Goal: Information Seeking & Learning: Learn about a topic

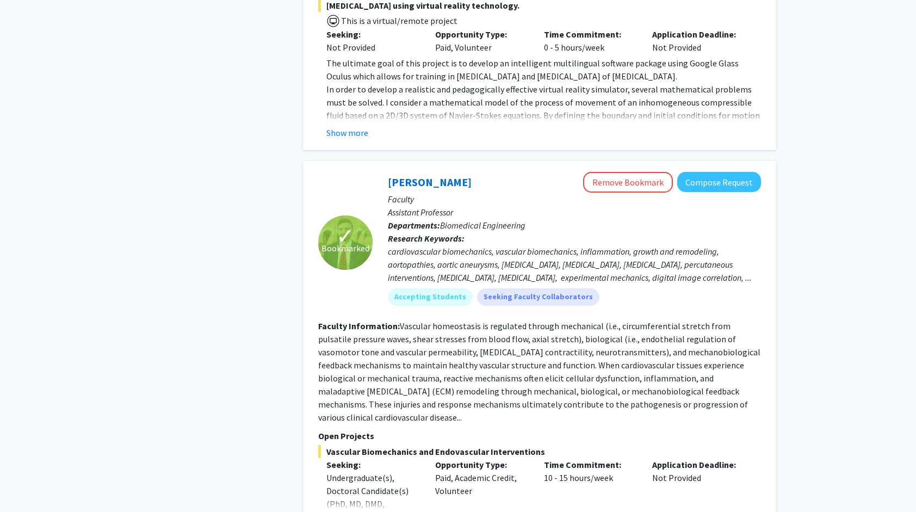
scroll to position [1512, 0]
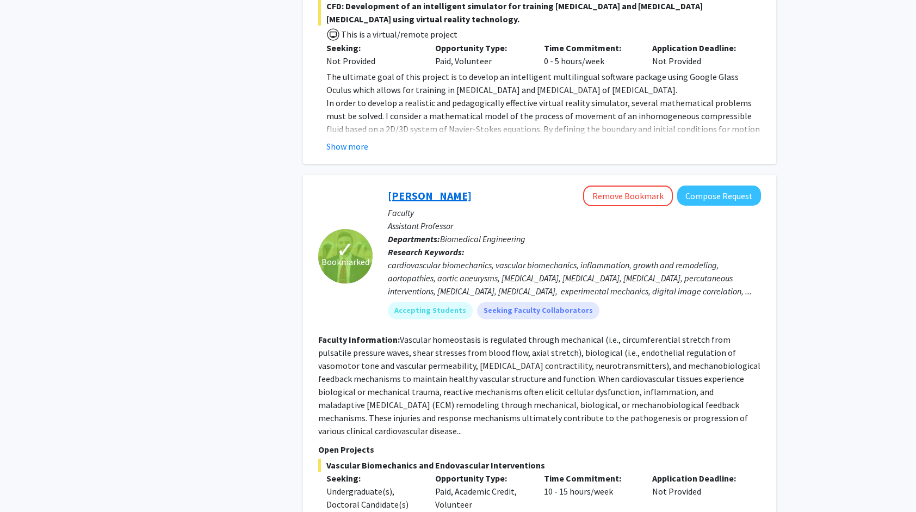
click at [417, 189] on link "[PERSON_NAME]" at bounding box center [430, 196] width 84 height 14
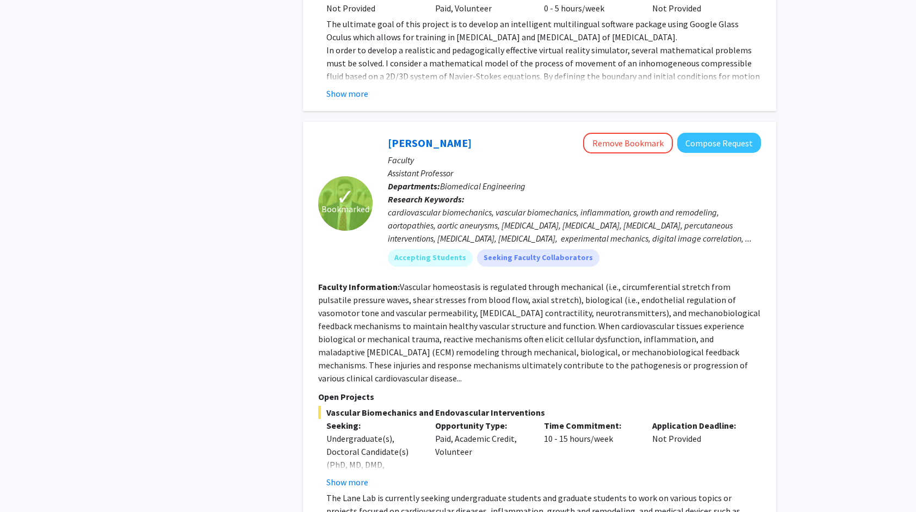
scroll to position [1568, 0]
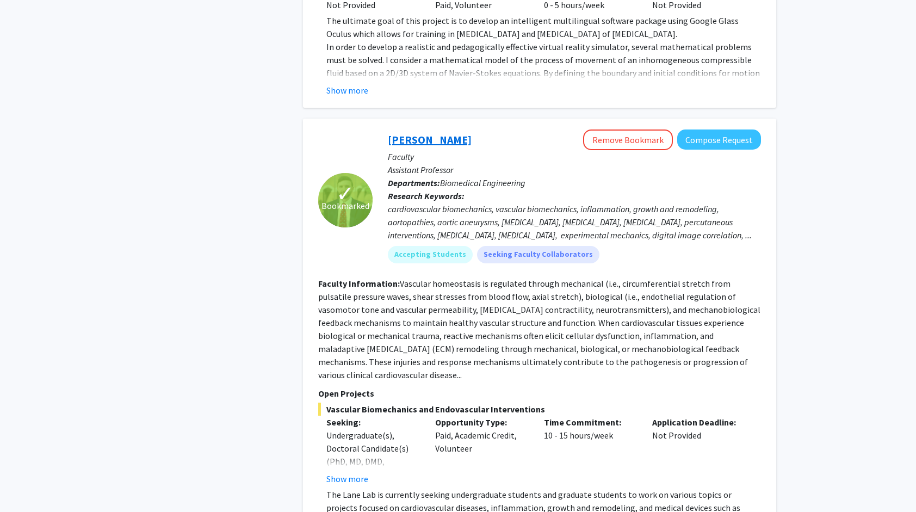
click at [414, 133] on link "[PERSON_NAME]" at bounding box center [430, 140] width 84 height 14
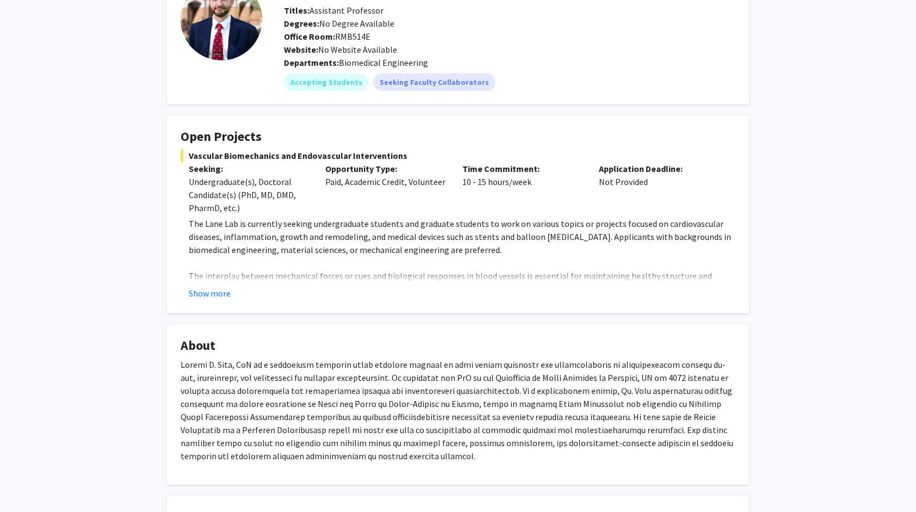
scroll to position [83, 0]
click at [200, 290] on button "Show more" at bounding box center [210, 292] width 42 height 13
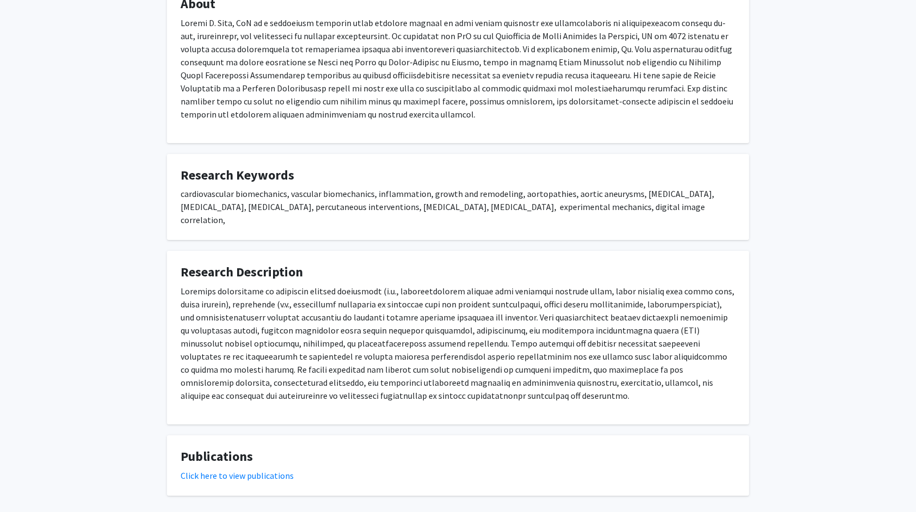
scroll to position [527, 0]
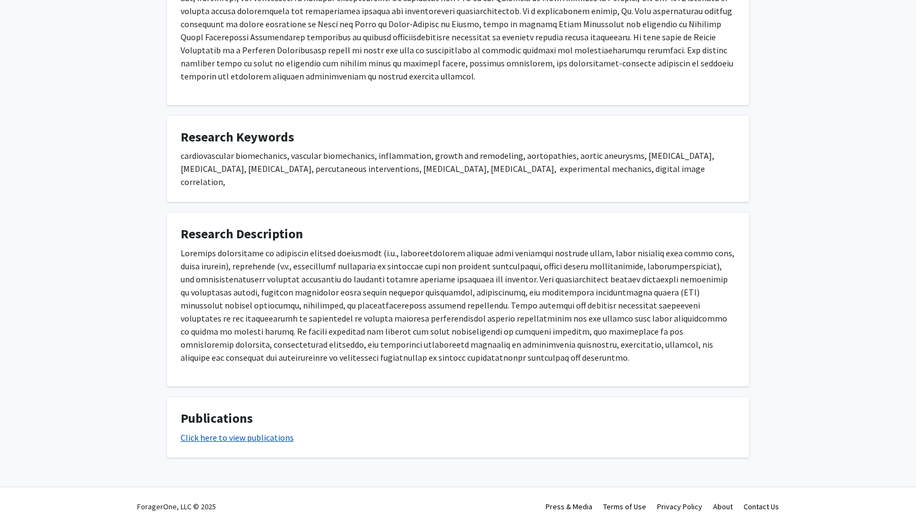
click at [228, 432] on link "Click here to view publications" at bounding box center [237, 437] width 113 height 11
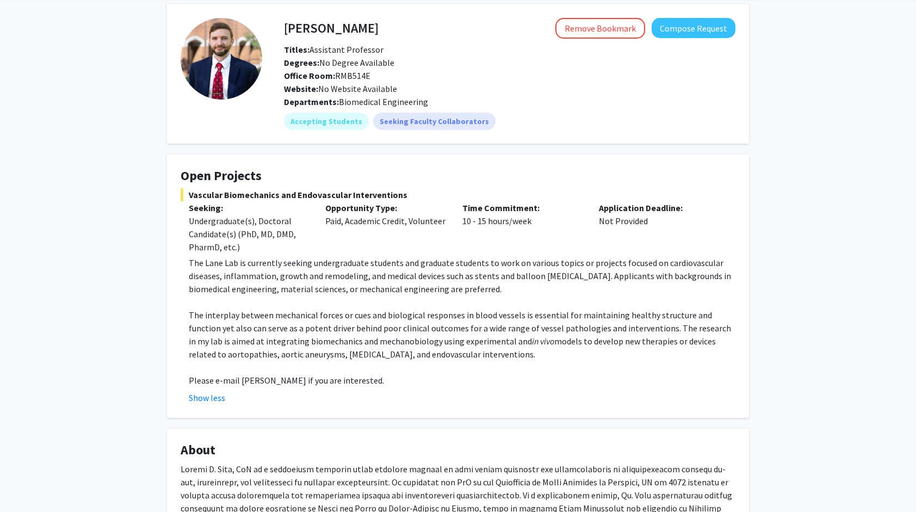
scroll to position [0, 0]
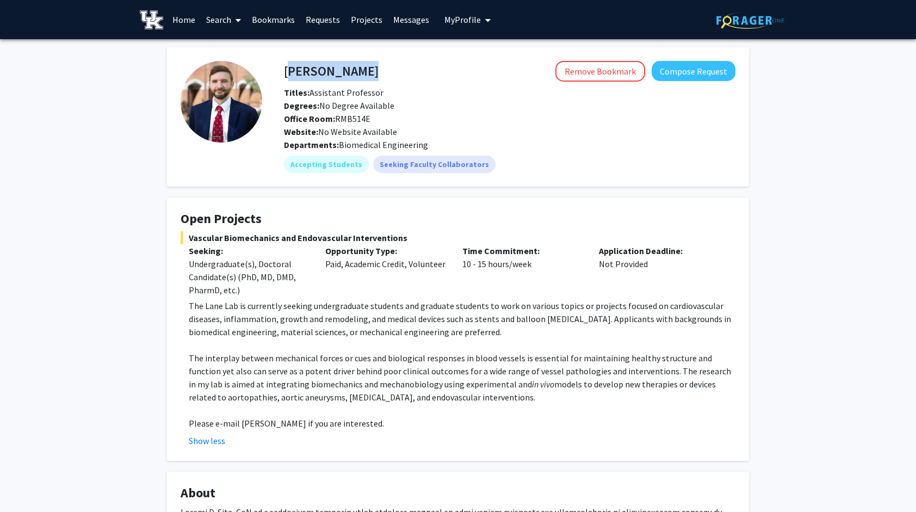
drag, startPoint x: 284, startPoint y: 74, endPoint x: 402, endPoint y: 54, distance: 119.6
click at [402, 54] on fg-card "[PERSON_NAME] Remove Bookmark Compose Request Titles: Assistant Professor Degre…" at bounding box center [458, 116] width 582 height 139
copy h4 "[PERSON_NAME]"
click at [399, 67] on div "Remove Bookmark Compose Request" at bounding box center [556, 71] width 357 height 21
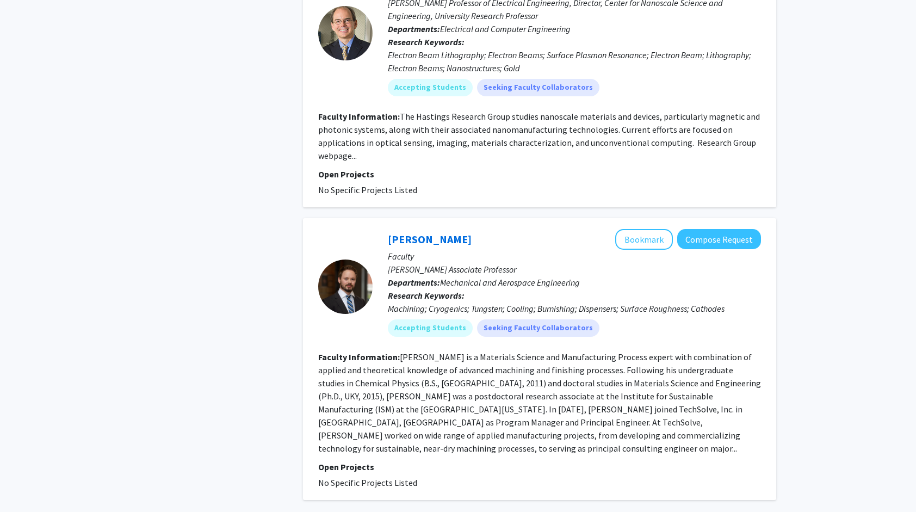
scroll to position [3428, 0]
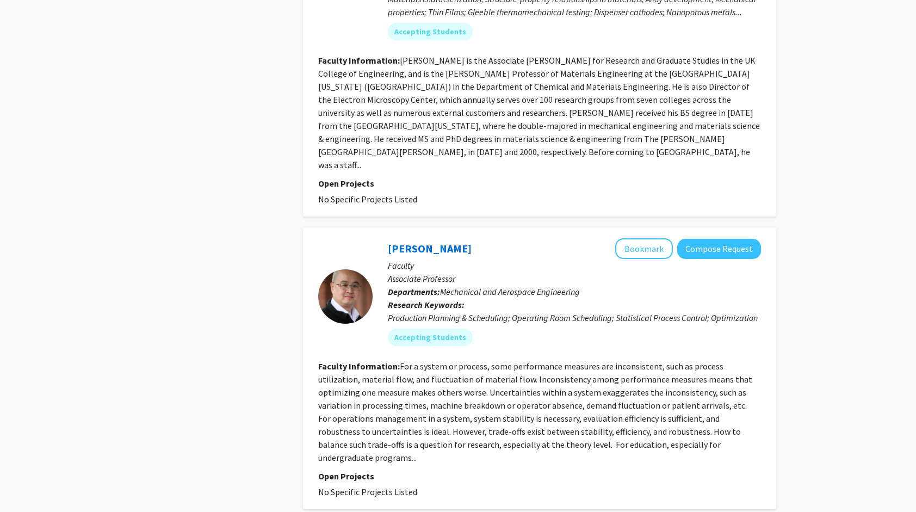
scroll to position [2267, 0]
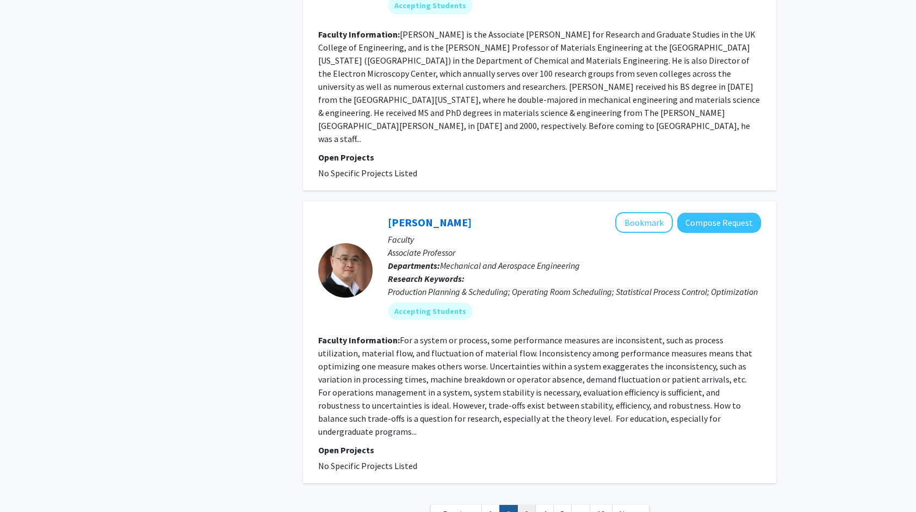
click at [525, 505] on link "3" at bounding box center [526, 514] width 18 height 19
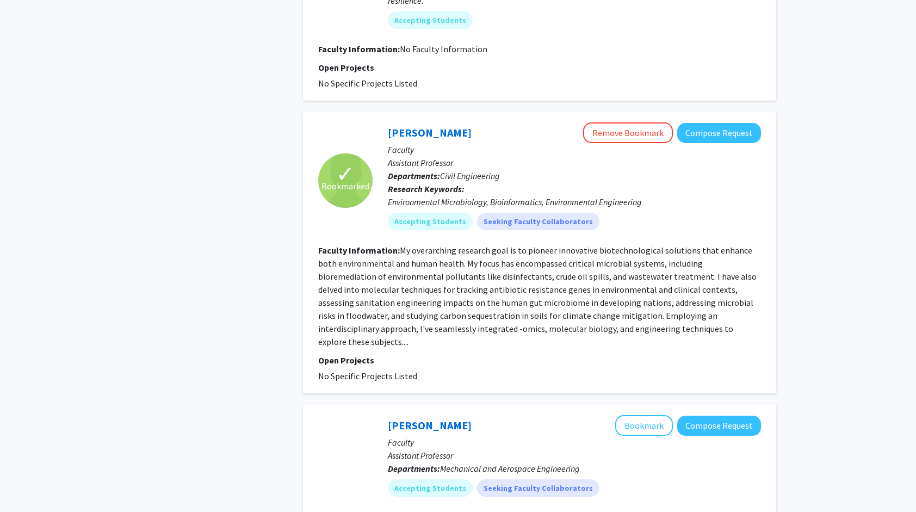
scroll to position [1331, 0]
click at [399, 125] on link "[PERSON_NAME]" at bounding box center [430, 132] width 84 height 14
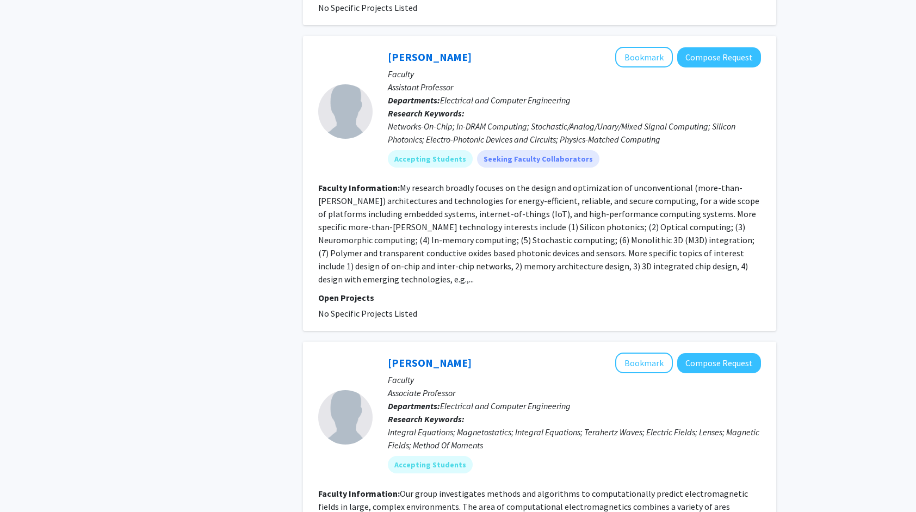
scroll to position [2254, 0]
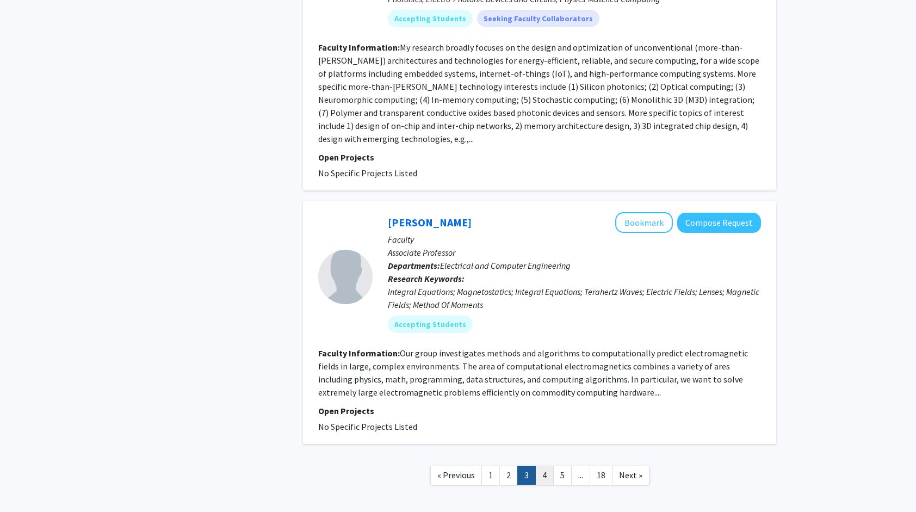
click at [546, 465] on link "4" at bounding box center [544, 474] width 18 height 19
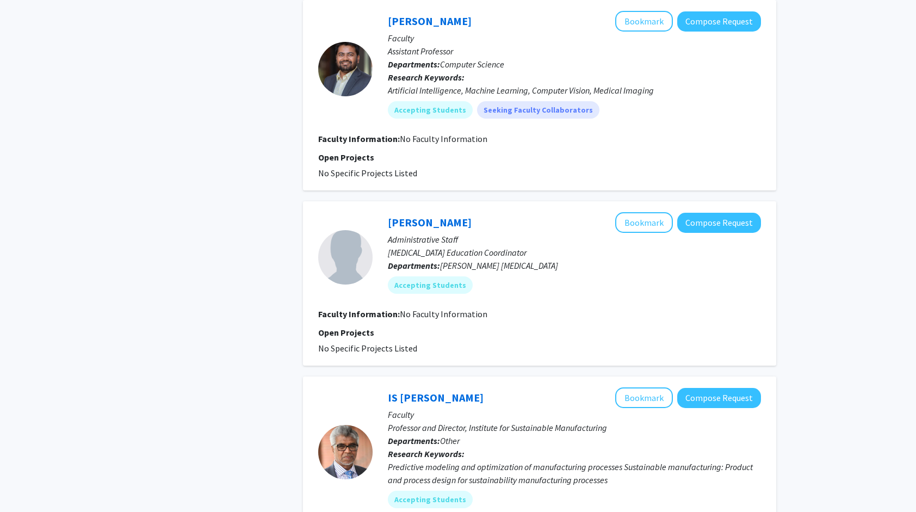
scroll to position [818, 0]
